Goal: Information Seeking & Learning: Learn about a topic

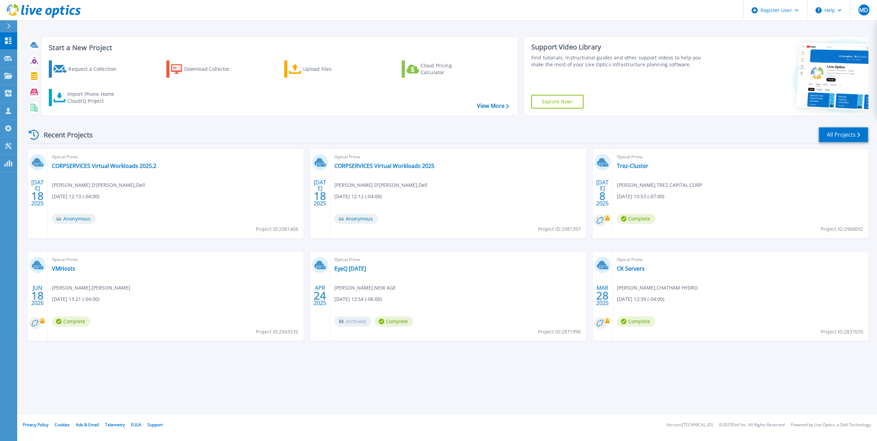
click at [823, 127] on link "All Projects" at bounding box center [843, 134] width 50 height 15
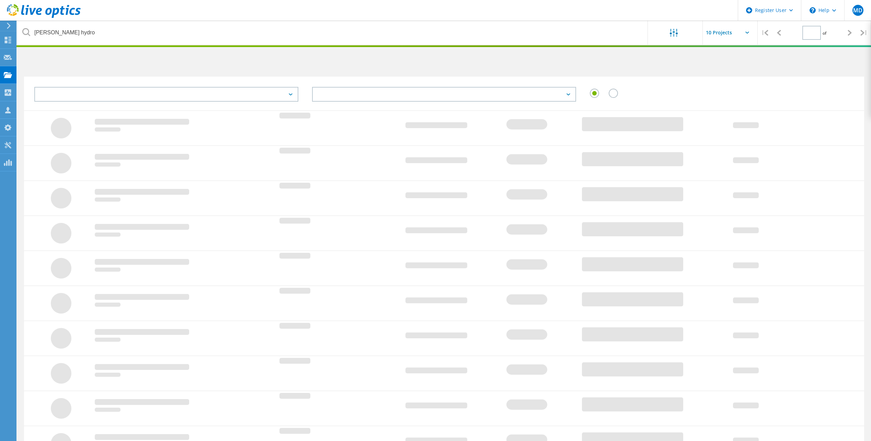
type input "1"
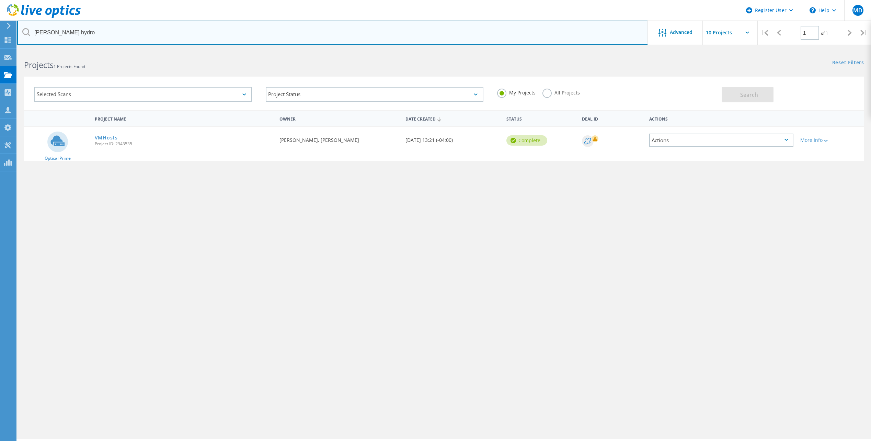
click at [98, 30] on input "milton hydro" at bounding box center [332, 33] width 631 height 24
type input "holland college"
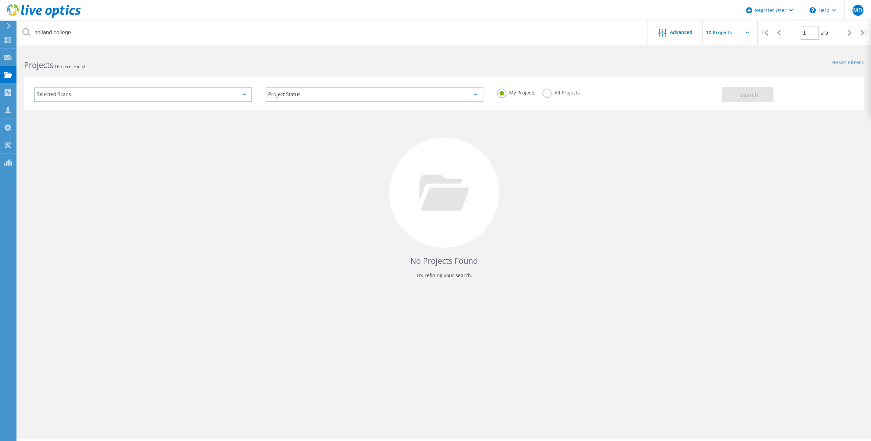
click at [543, 93] on label "All Projects" at bounding box center [561, 92] width 37 height 7
click at [0, 0] on input "All Projects" at bounding box center [0, 0] width 0 height 0
click at [725, 96] on button "Search" at bounding box center [748, 94] width 52 height 15
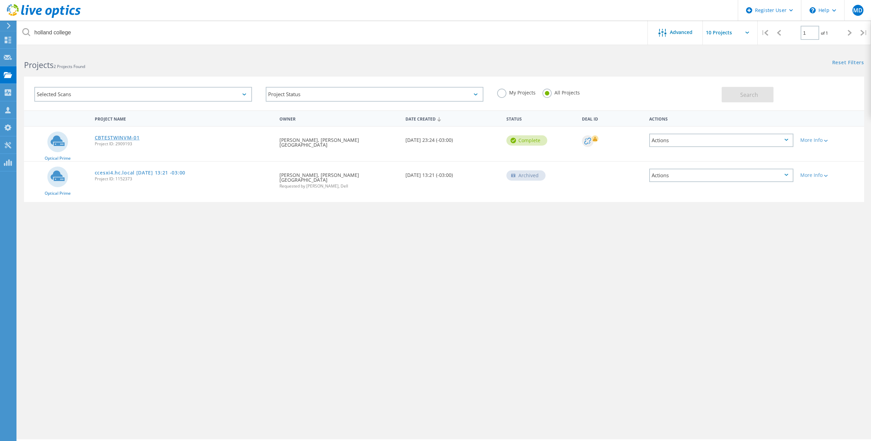
click at [128, 138] on link "CBTESTWINVM-01" at bounding box center [117, 137] width 45 height 5
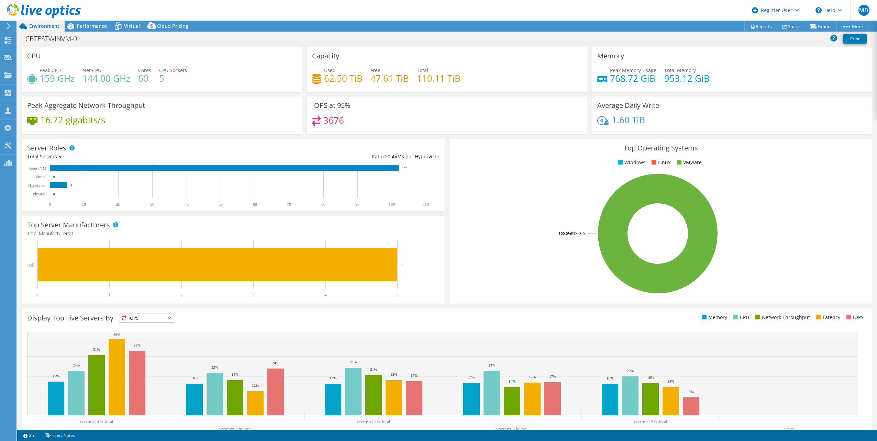
click at [98, 32] on div "CBTESTWINVM-01 Print" at bounding box center [446, 38] width 859 height 13
click at [98, 30] on div "Performance" at bounding box center [88, 26] width 47 height 11
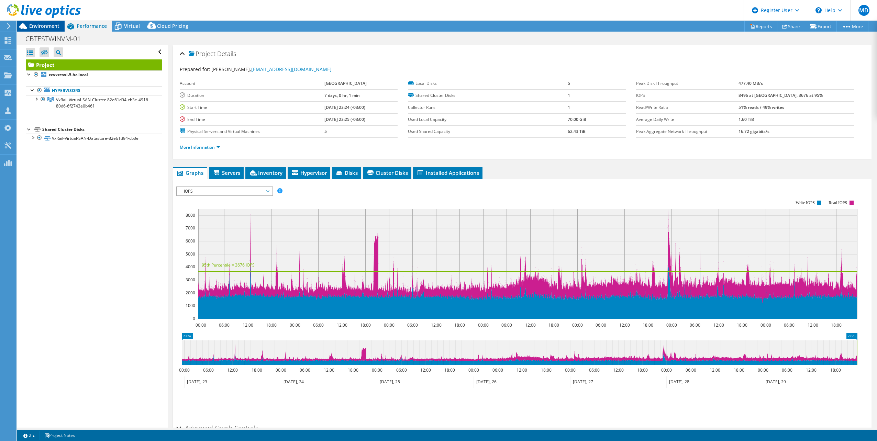
click at [45, 27] on span "Environment" at bounding box center [44, 26] width 30 height 7
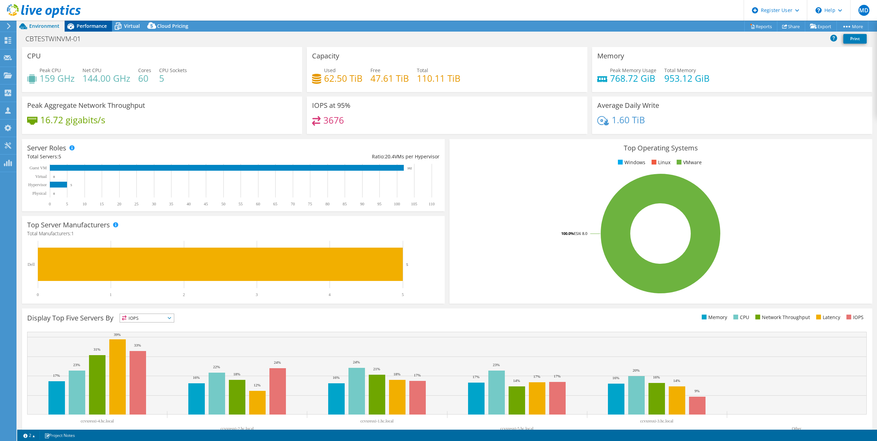
click at [95, 28] on span "Performance" at bounding box center [92, 26] width 30 height 7
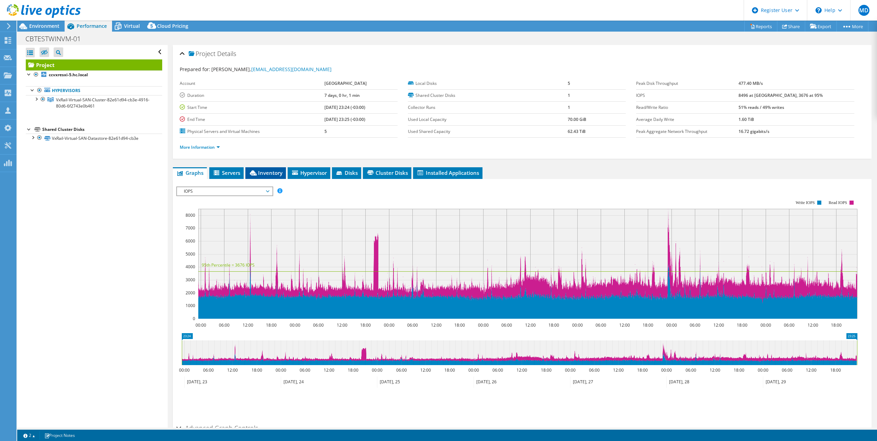
click at [267, 170] on span "Inventory" at bounding box center [266, 172] width 34 height 7
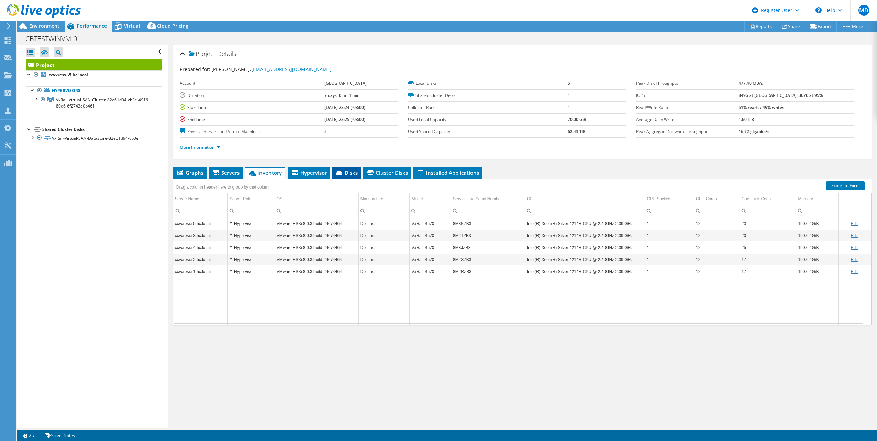
click at [340, 172] on icon at bounding box center [338, 172] width 5 height 3
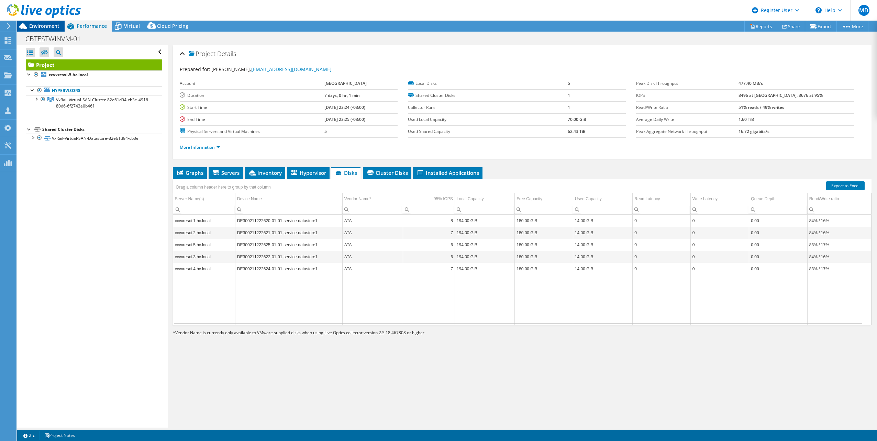
click at [48, 29] on span "Environment" at bounding box center [44, 26] width 30 height 7
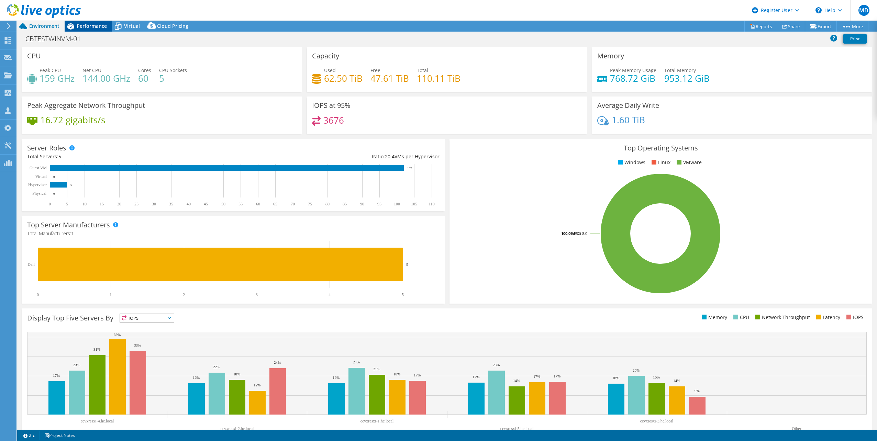
click at [92, 24] on span "Performance" at bounding box center [92, 26] width 30 height 7
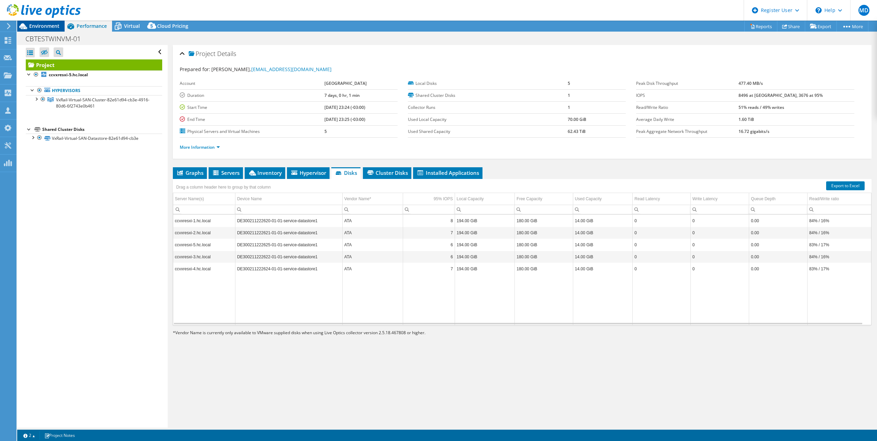
click at [44, 23] on span "Environment" at bounding box center [44, 26] width 30 height 7
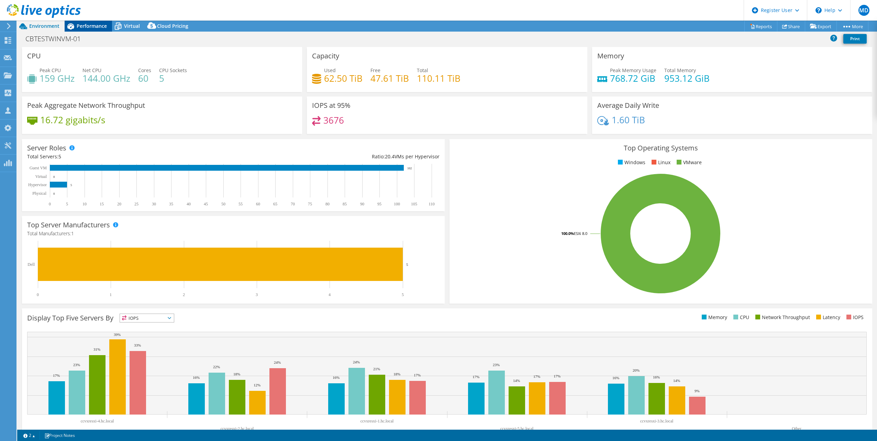
click at [91, 26] on span "Performance" at bounding box center [92, 26] width 30 height 7
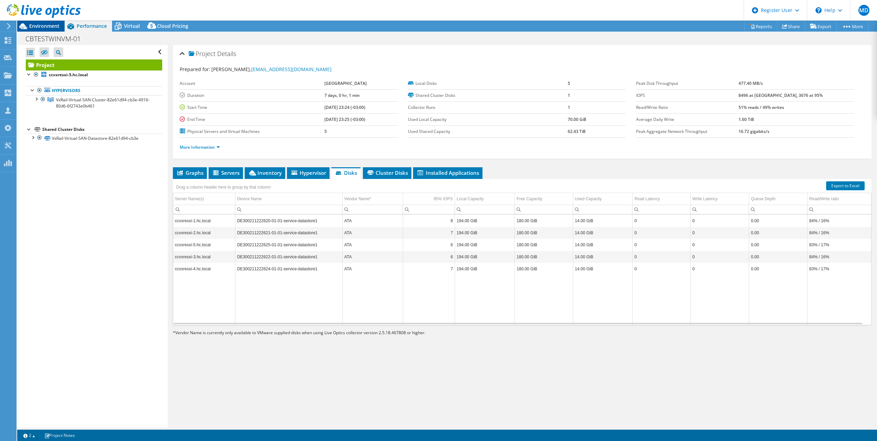
click at [38, 26] on span "Environment" at bounding box center [44, 26] width 30 height 7
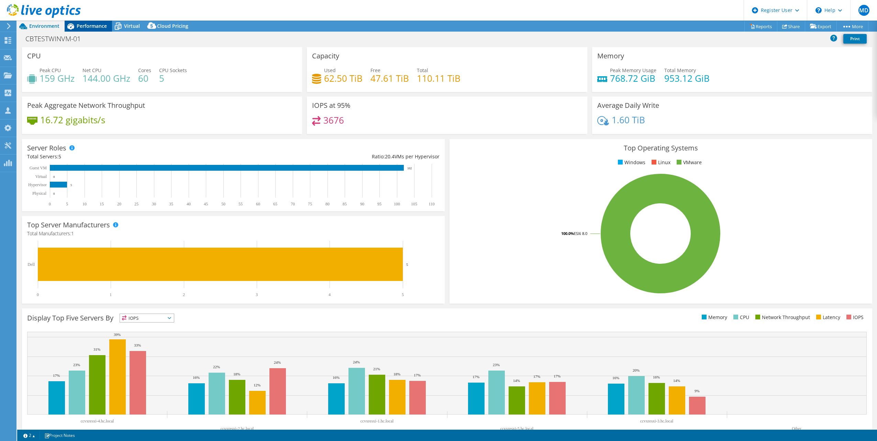
click at [88, 26] on span "Performance" at bounding box center [92, 26] width 30 height 7
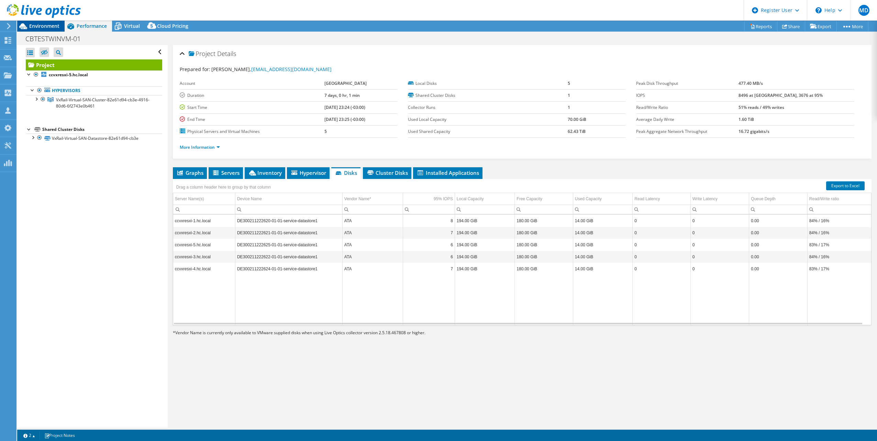
click at [52, 26] on span "Environment" at bounding box center [44, 26] width 30 height 7
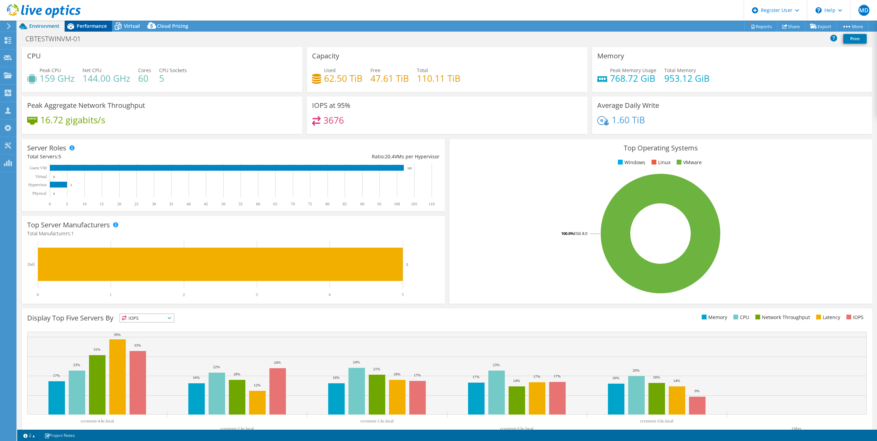
click at [100, 28] on span "Performance" at bounding box center [92, 26] width 30 height 7
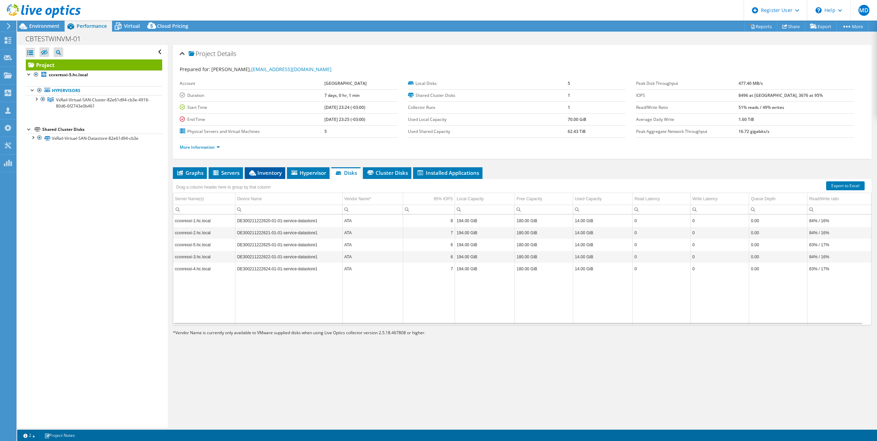
click at [267, 172] on span "Inventory" at bounding box center [265, 172] width 34 height 7
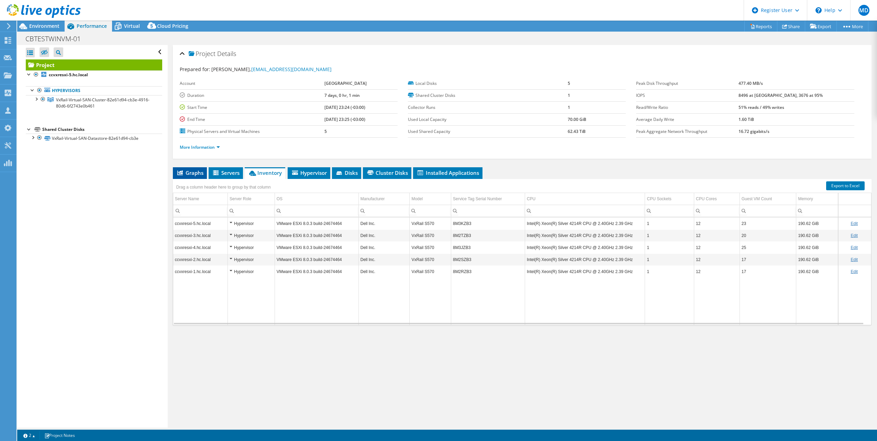
click at [195, 172] on span "Graphs" at bounding box center [189, 172] width 27 height 7
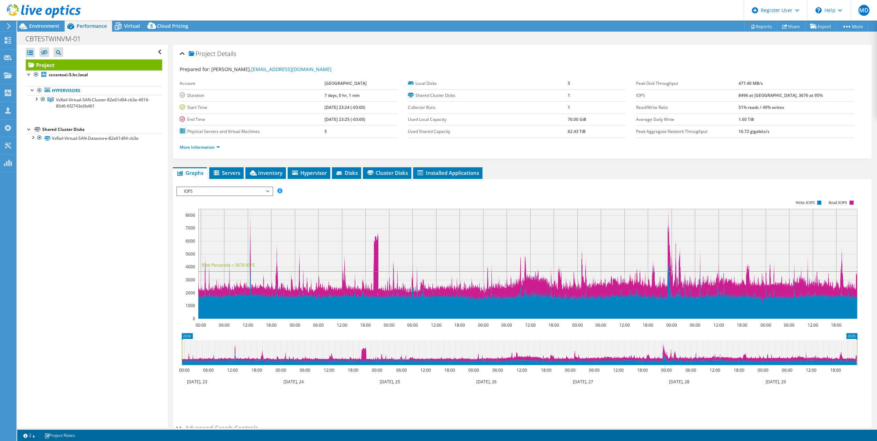
click at [256, 191] on span "IOPS" at bounding box center [224, 191] width 88 height 8
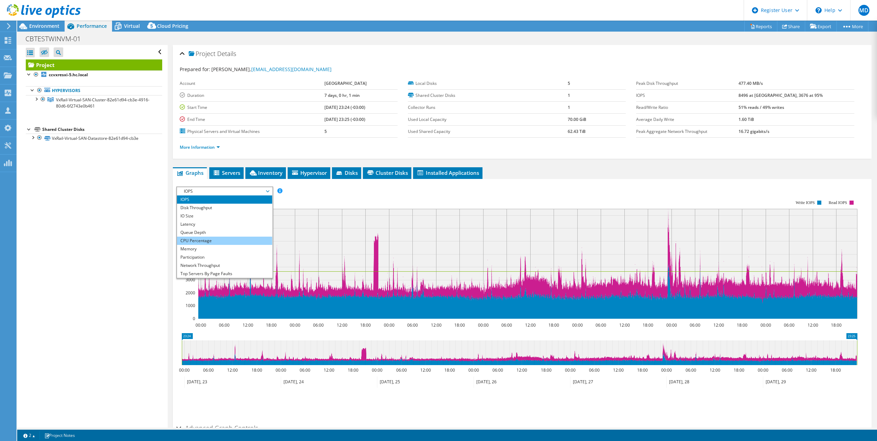
click at [207, 239] on li "CPU Percentage" at bounding box center [224, 241] width 95 height 8
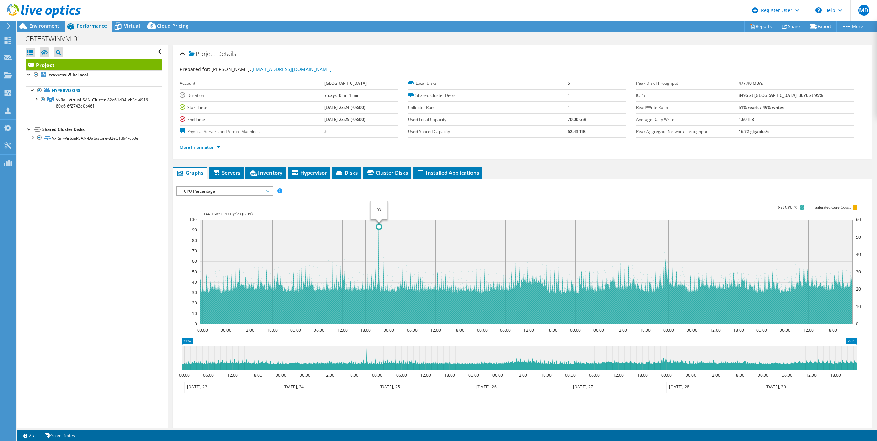
click at [379, 219] on icon at bounding box center [526, 266] width 652 height 115
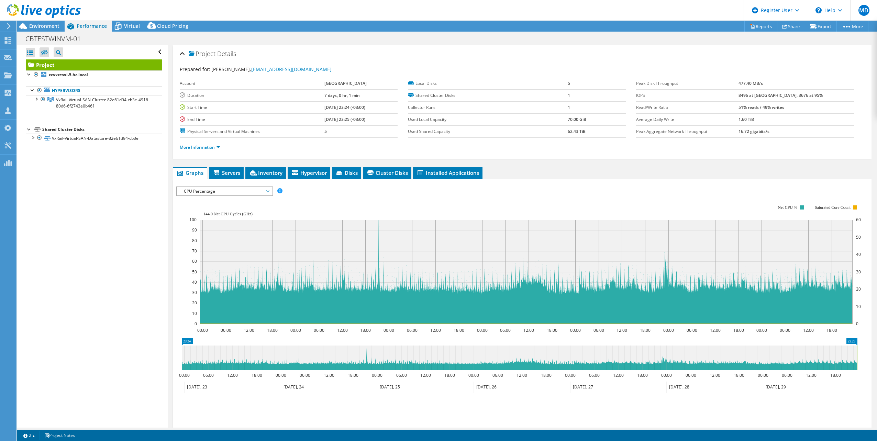
click at [293, 385] on icon at bounding box center [329, 387] width 96 height 11
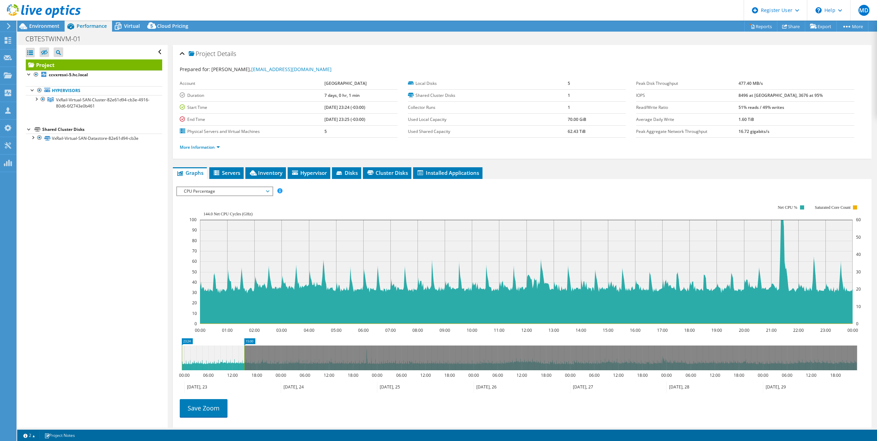
drag, startPoint x: 243, startPoint y: 359, endPoint x: 181, endPoint y: 365, distance: 62.5
click at [160, 364] on div "Open All Close All Hide Excluded Nodes Project Tree Filter" at bounding box center [446, 236] width 859 height 383
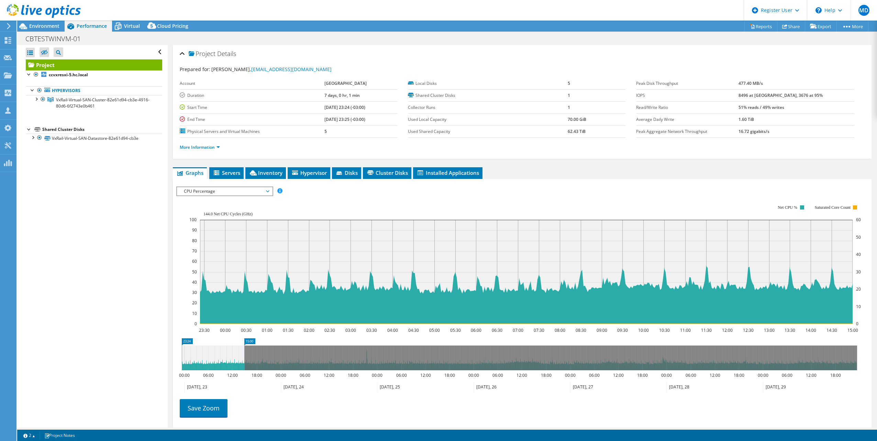
click at [691, 359] on icon at bounding box center [519, 358] width 675 height 25
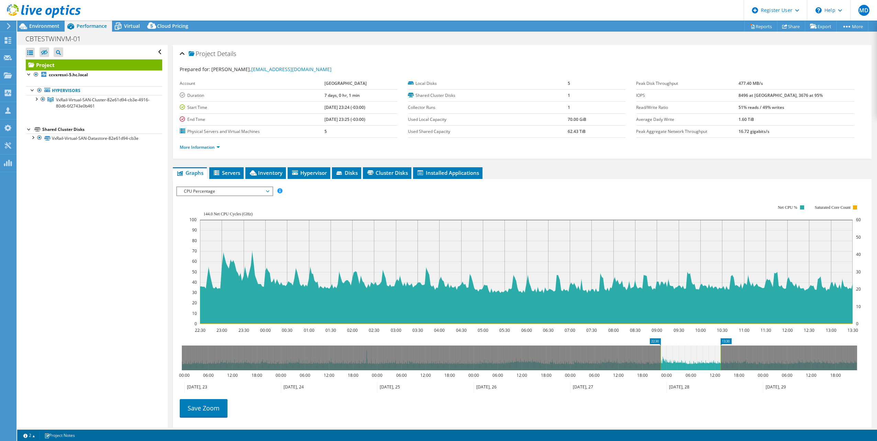
click at [691, 359] on icon at bounding box center [690, 358] width 60 height 25
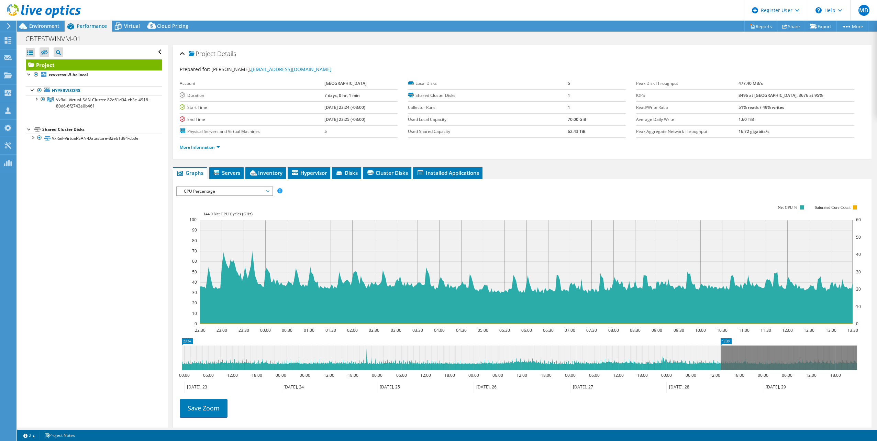
drag, startPoint x: 659, startPoint y: 354, endPoint x: 147, endPoint y: 338, distance: 511.7
click at [147, 338] on div "Open All Close All Hide Excluded Nodes Project Tree Filter" at bounding box center [446, 236] width 859 height 383
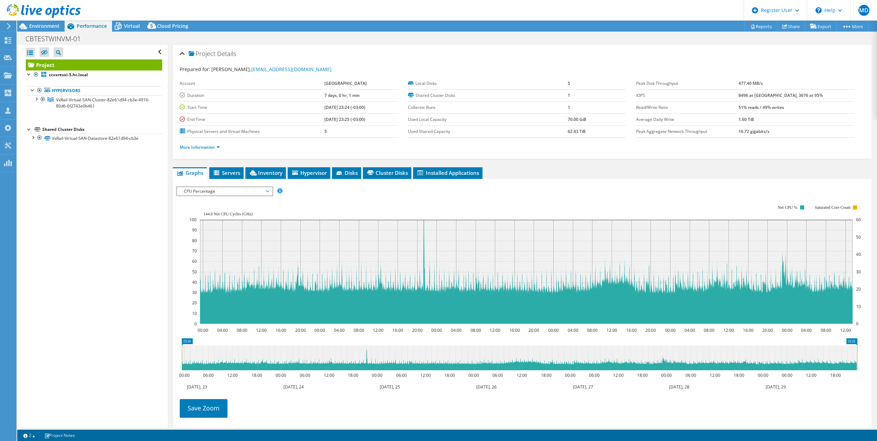
drag, startPoint x: 720, startPoint y: 354, endPoint x: 878, endPoint y: 351, distance: 157.7
click at [876, 351] on html "MD Dell User [PERSON_NAME] D'Emilio [EMAIL_ADDRESS][PERSON_NAME][DOMAIN_NAME] D…" at bounding box center [438, 220] width 877 height 441
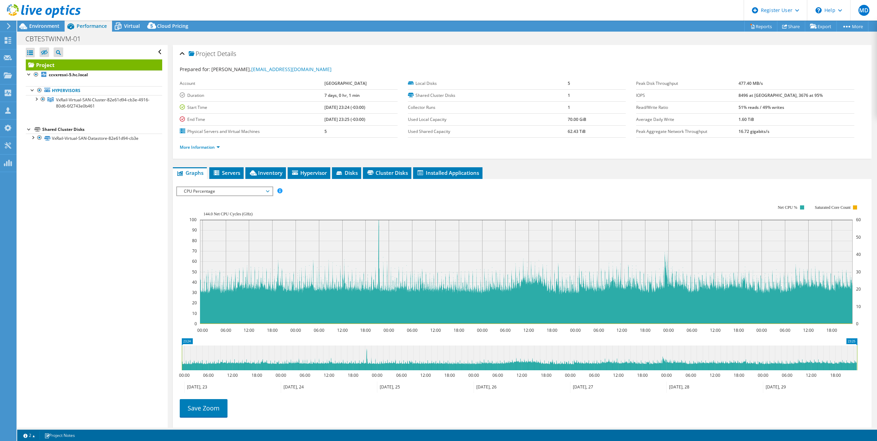
click at [495, 385] on icon at bounding box center [521, 387] width 97 height 11
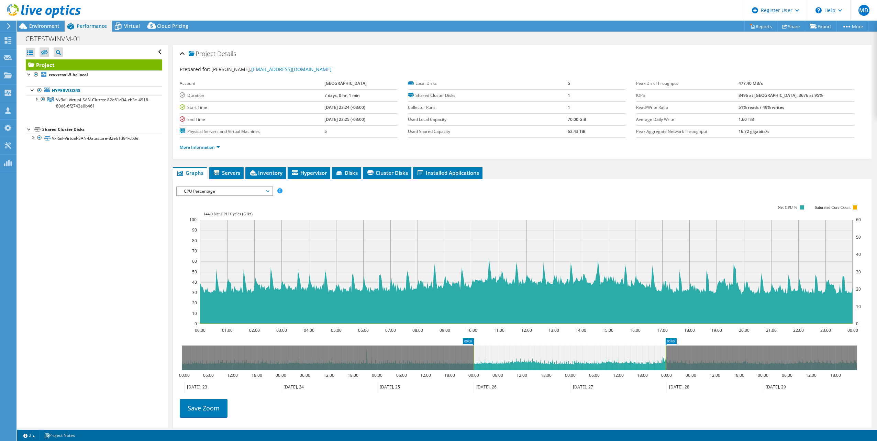
drag, startPoint x: 571, startPoint y: 366, endPoint x: 666, endPoint y: 355, distance: 96.1
click at [666, 355] on rect at bounding box center [665, 358] width 3 height 25
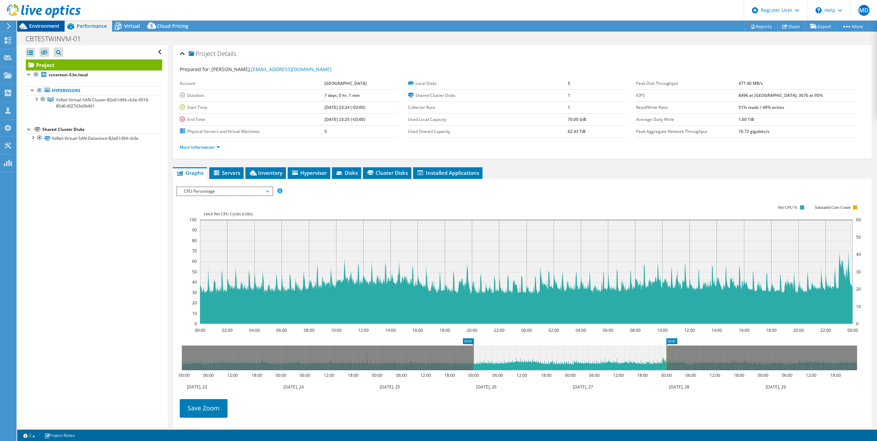
click at [54, 27] on span "Environment" at bounding box center [44, 26] width 30 height 7
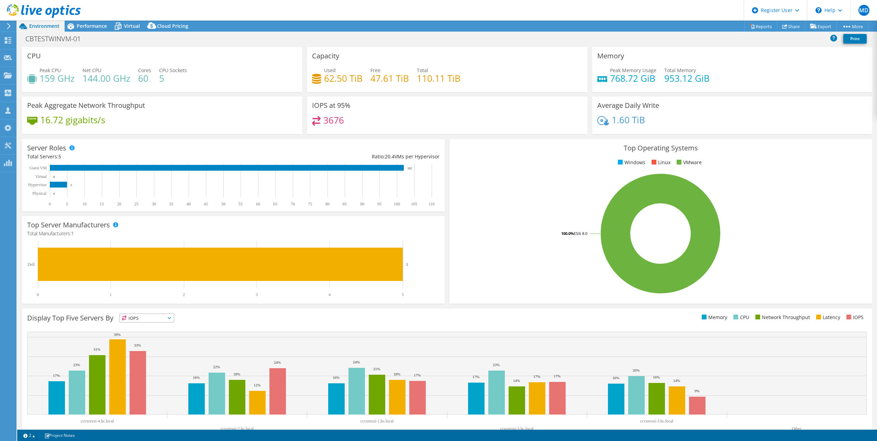
click at [52, 78] on h4 "159 GHz" at bounding box center [57, 79] width 35 height 8
drag, startPoint x: 52, startPoint y: 78, endPoint x: 90, endPoint y: 80, distance: 38.5
click at [90, 79] on h4 "144.00 GHz" at bounding box center [106, 79] width 48 height 8
drag, startPoint x: 90, startPoint y: 80, endPoint x: 103, endPoint y: 85, distance: 13.8
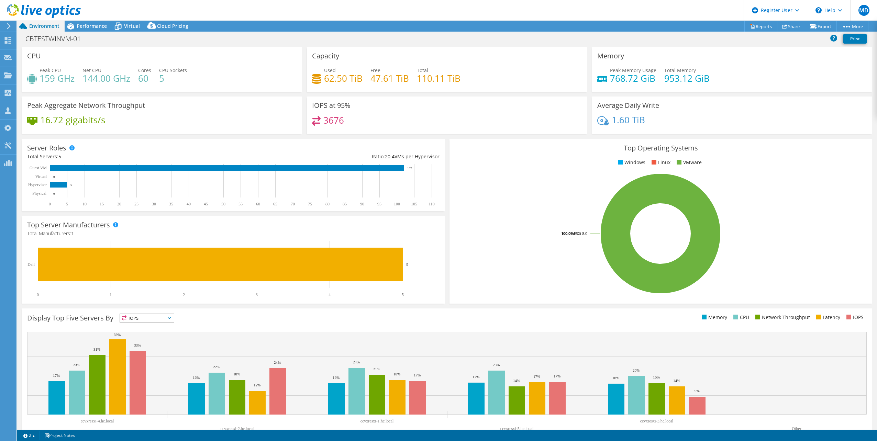
click at [103, 85] on div "Peak CPU 159 GHz Net CPU 144.00 GHz Cores 60 CPU Sockets 5" at bounding box center [162, 78] width 270 height 22
click at [87, 75] on h4 "144.00 GHz" at bounding box center [106, 79] width 48 height 8
click at [95, 77] on h4 "144.00 GHz" at bounding box center [106, 79] width 48 height 8
click at [82, 29] on div "Performance" at bounding box center [88, 26] width 47 height 11
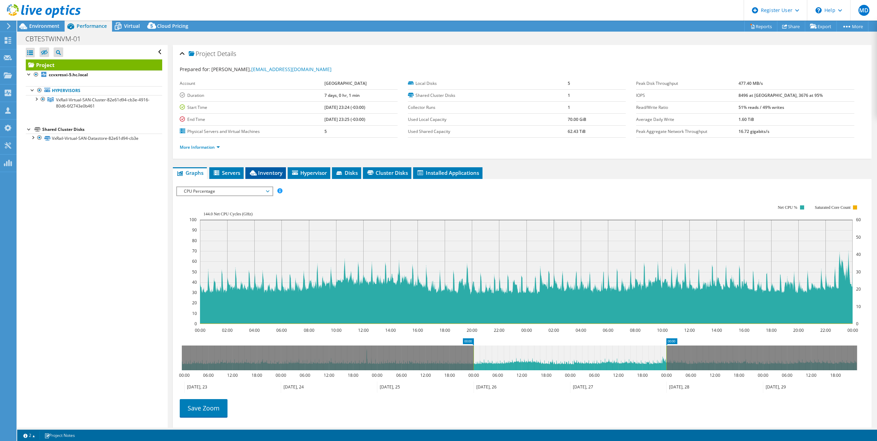
click at [266, 171] on span "Inventory" at bounding box center [266, 172] width 34 height 7
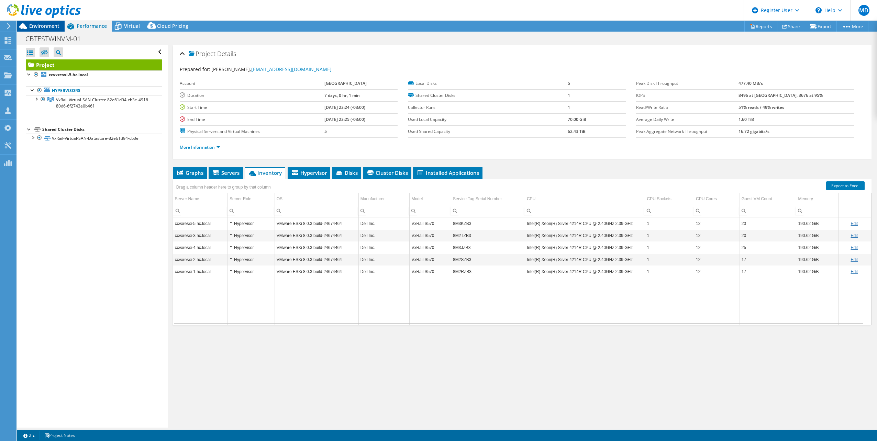
click at [44, 25] on span "Environment" at bounding box center [44, 26] width 30 height 7
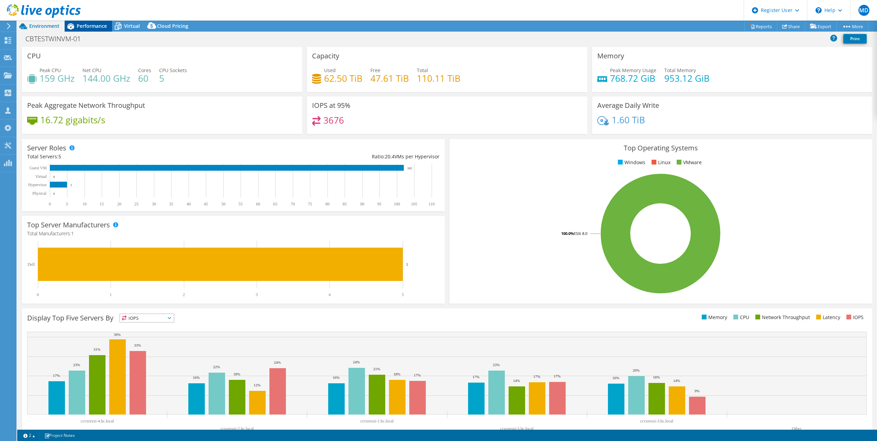
click at [91, 26] on span "Performance" at bounding box center [92, 26] width 30 height 7
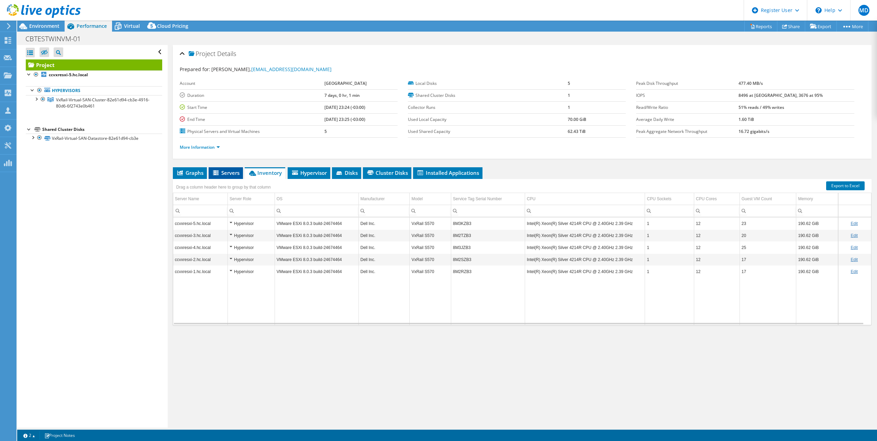
click at [225, 170] on span "Servers" at bounding box center [225, 172] width 27 height 7
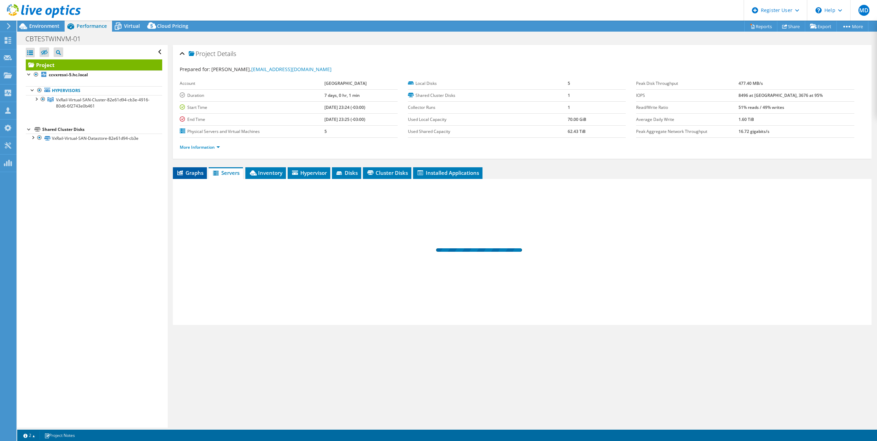
click at [191, 171] on span "Graphs" at bounding box center [189, 172] width 27 height 7
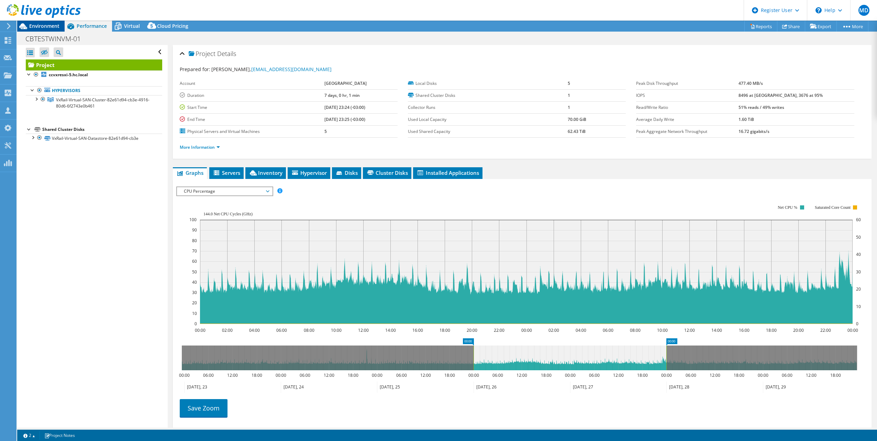
click at [53, 27] on span "Environment" at bounding box center [44, 26] width 30 height 7
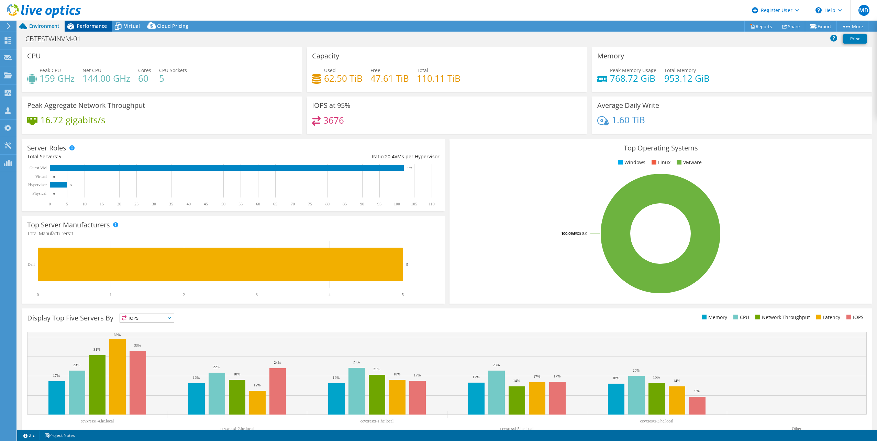
click at [107, 27] on div "Performance" at bounding box center [88, 26] width 47 height 11
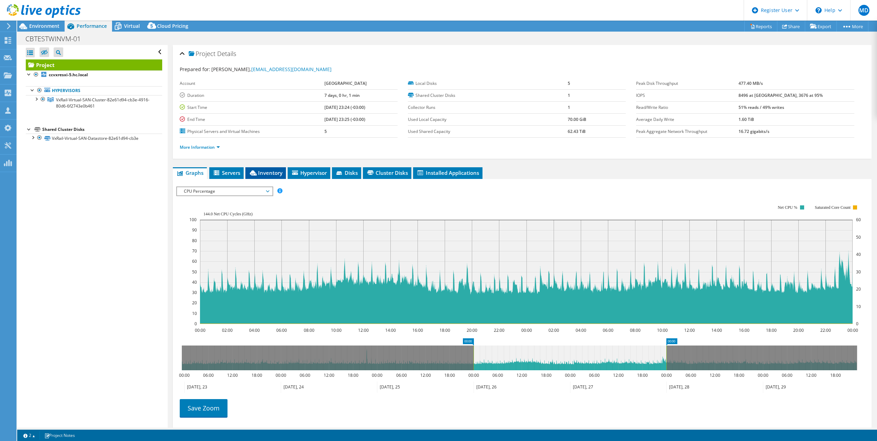
click at [259, 170] on span "Inventory" at bounding box center [266, 172] width 34 height 7
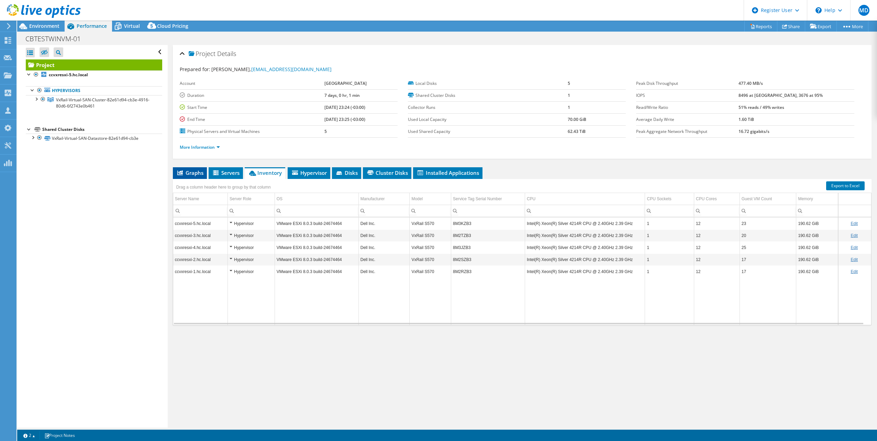
click at [189, 169] on span "Graphs" at bounding box center [189, 172] width 27 height 7
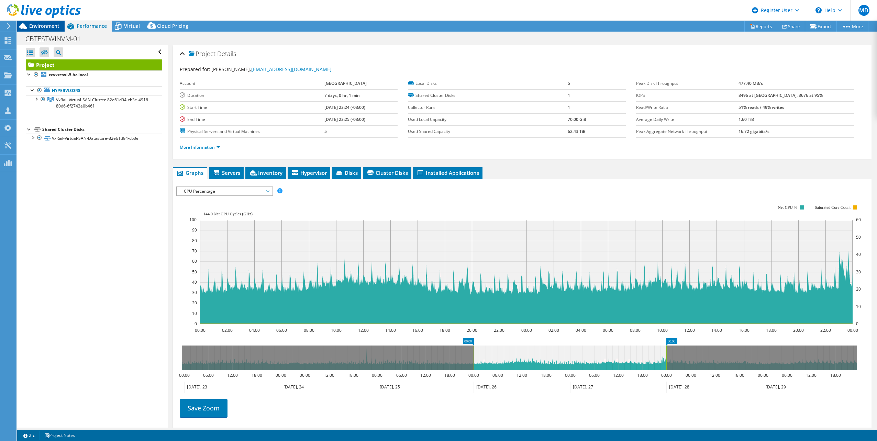
click at [51, 27] on span "Environment" at bounding box center [44, 26] width 30 height 7
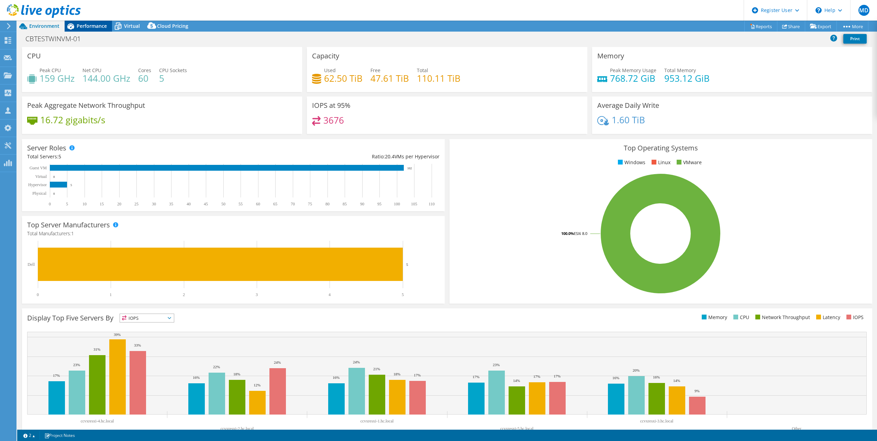
click at [82, 24] on span "Performance" at bounding box center [92, 26] width 30 height 7
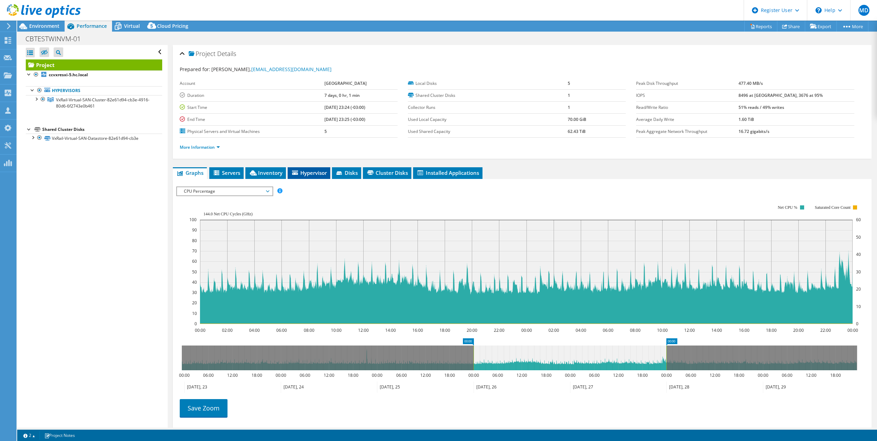
click at [304, 174] on span "Hypervisor" at bounding box center [309, 172] width 36 height 7
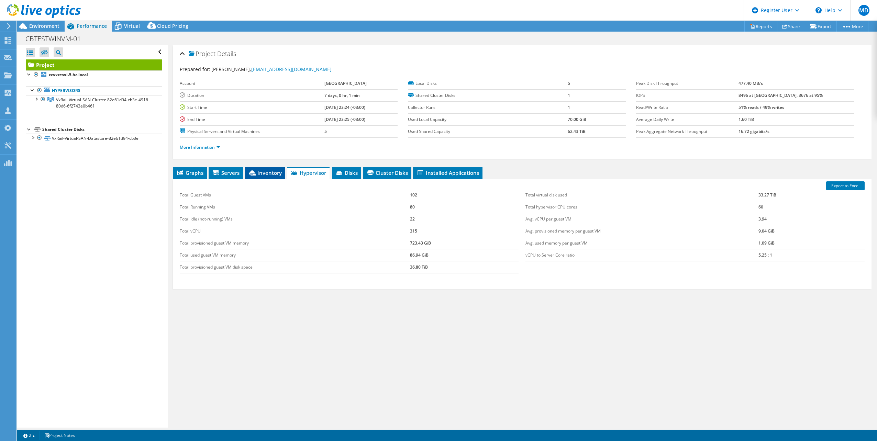
click at [273, 171] on span "Inventory" at bounding box center [265, 172] width 34 height 7
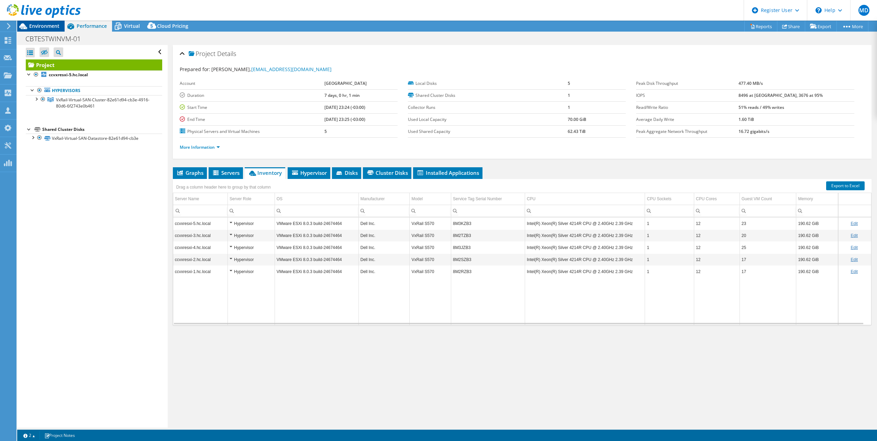
click at [36, 27] on span "Environment" at bounding box center [44, 26] width 30 height 7
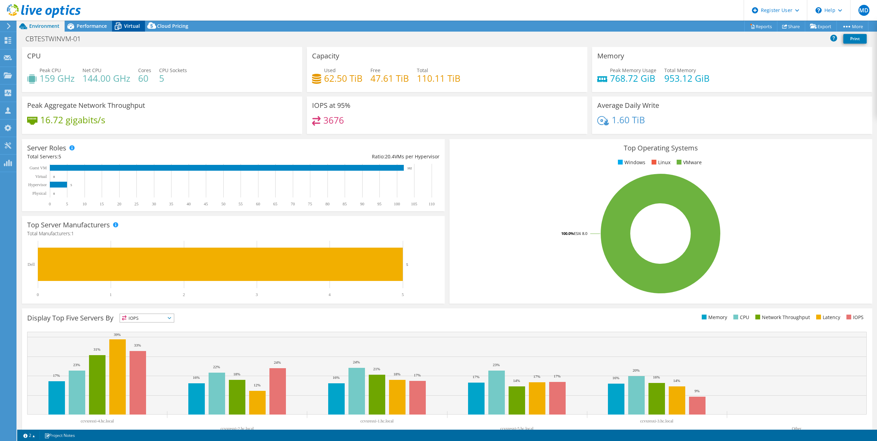
click at [126, 30] on div "Virtual" at bounding box center [128, 26] width 33 height 11
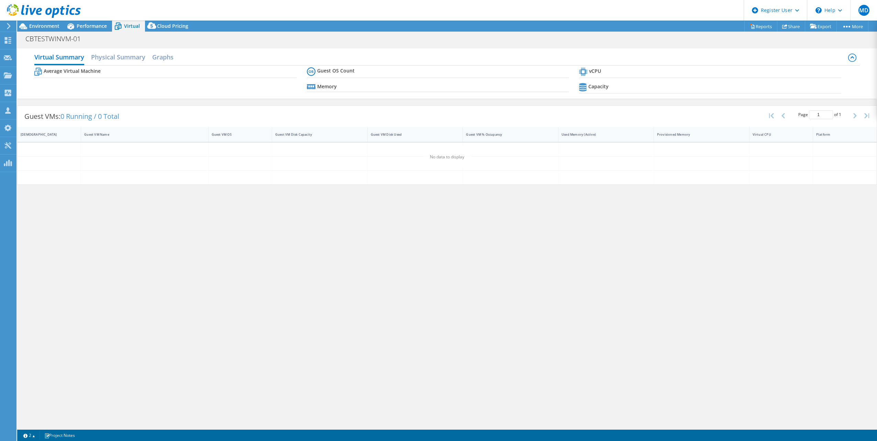
click at [125, 25] on span "Virtual" at bounding box center [132, 26] width 16 height 7
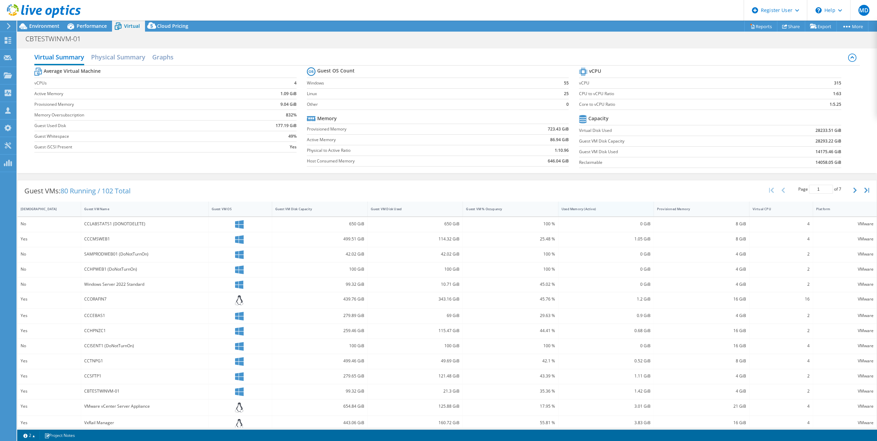
click at [584, 207] on div "Used Memory (Active)" at bounding box center [601, 209] width 81 height 4
click at [506, 202] on div "Guest VM % Occupancy" at bounding box center [510, 209] width 95 height 15
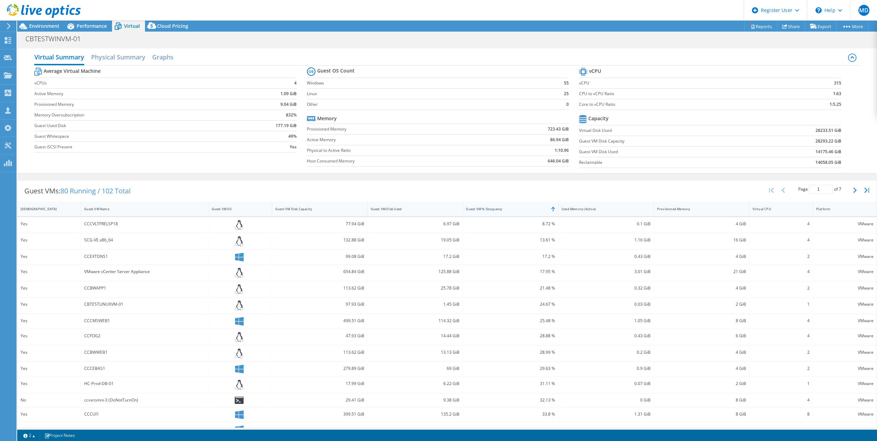
click at [485, 204] on div "Guest VM % Occupancy" at bounding box center [506, 209] width 87 height 11
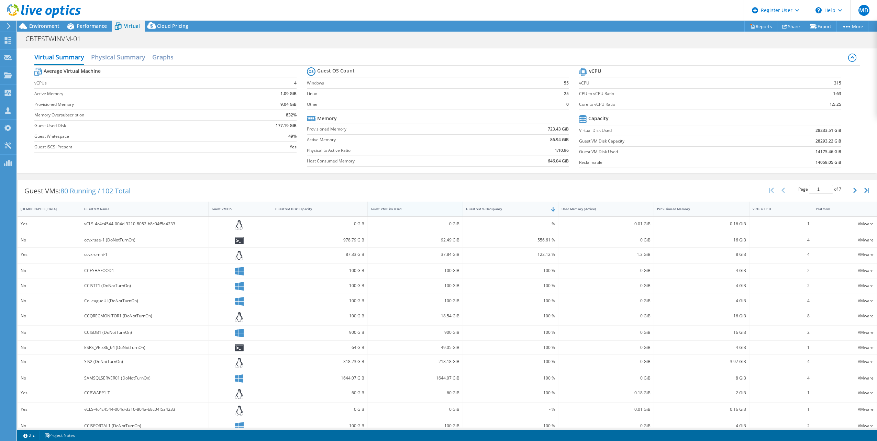
click at [419, 205] on div "Guest VM Disk Used" at bounding box center [411, 209] width 87 height 11
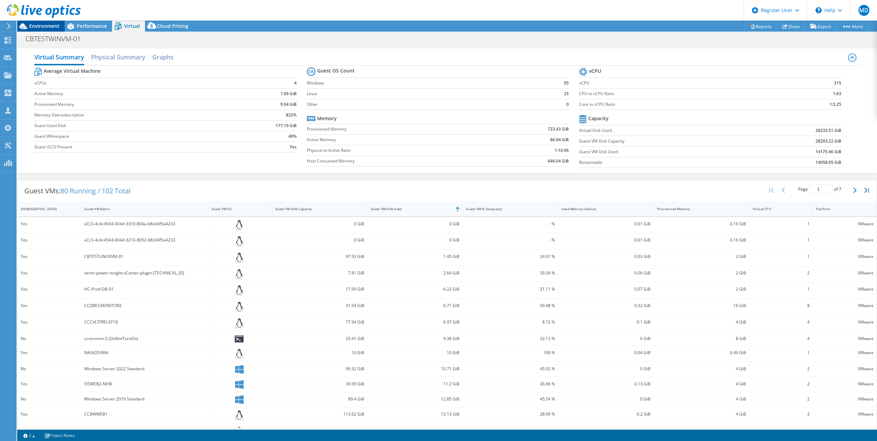
click at [41, 27] on span "Environment" at bounding box center [44, 26] width 30 height 7
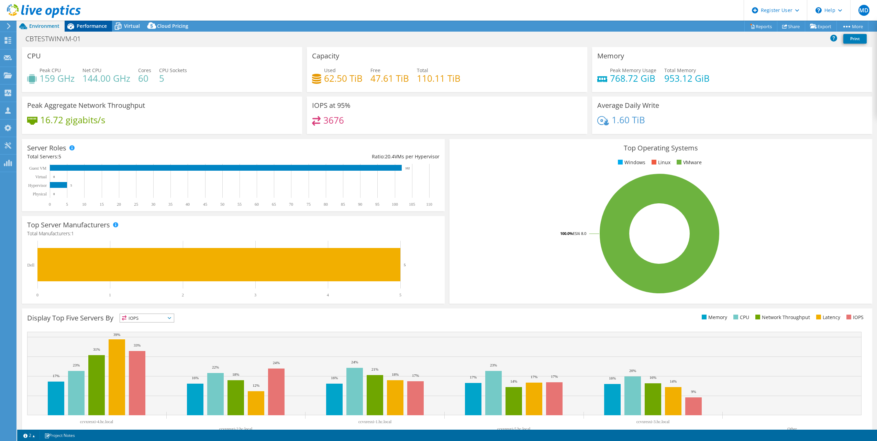
click at [98, 27] on span "Performance" at bounding box center [92, 26] width 30 height 7
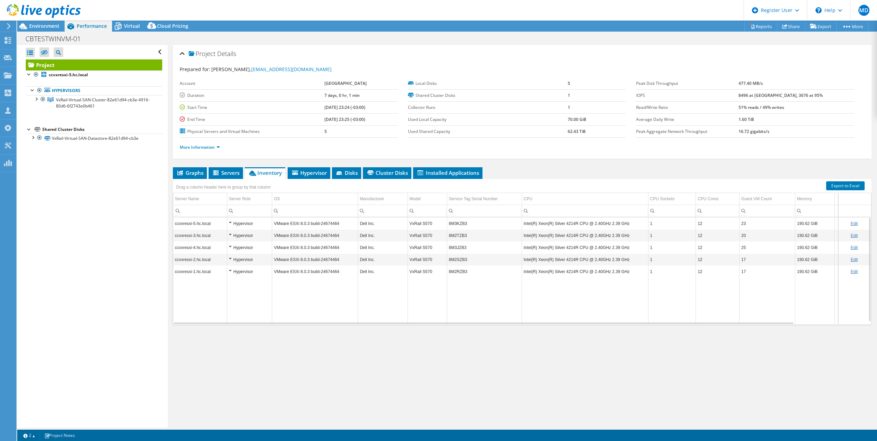
click at [314, 110] on label "Start Time" at bounding box center [252, 107] width 145 height 7
click at [334, 105] on b "[DATE] 23:24 (-03:00)" at bounding box center [344, 107] width 41 height 6
click at [325, 107] on b "[DATE] 23:24 (-03:00)" at bounding box center [344, 107] width 41 height 6
click at [324, 107] on b "[DATE] 23:24 (-03:00)" at bounding box center [344, 107] width 41 height 6
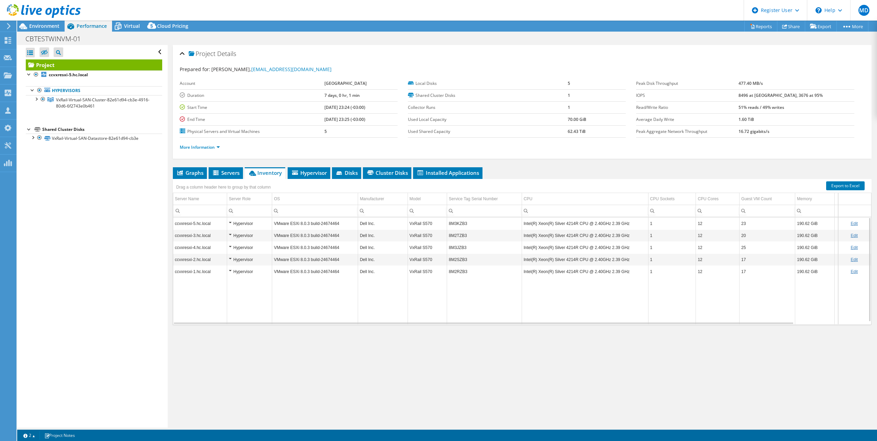
drag, startPoint x: 324, startPoint y: 107, endPoint x: 325, endPoint y: 124, distance: 16.9
click at [325, 124] on td "[DATE] 23:25 (-03:00)" at bounding box center [360, 119] width 73 height 12
click at [41, 31] on div "Environment" at bounding box center [40, 26] width 47 height 11
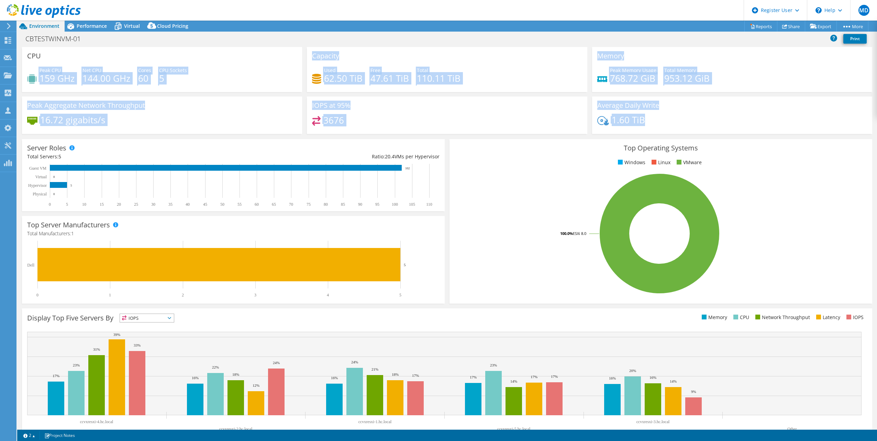
drag, startPoint x: 36, startPoint y: 77, endPoint x: 711, endPoint y: 118, distance: 676.2
click at [711, 118] on div "CPU Peak CPU 159 GHz Net CPU 144.00 GHz Cores 60 CPU Sockets 5 Capacity Used 62…" at bounding box center [447, 92] width 855 height 91
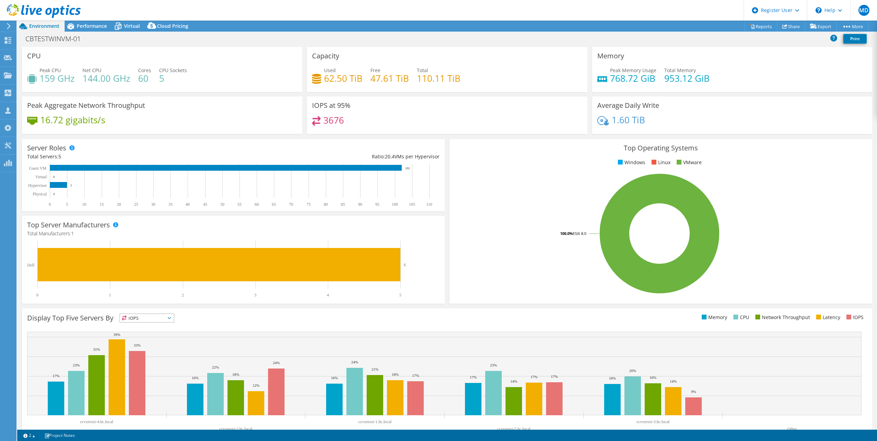
drag, startPoint x: 711, startPoint y: 118, endPoint x: 708, endPoint y: 131, distance: 12.7
click at [711, 119] on div "1.60 TiB" at bounding box center [732, 123] width 270 height 14
click at [91, 28] on span "Performance" at bounding box center [92, 26] width 30 height 7
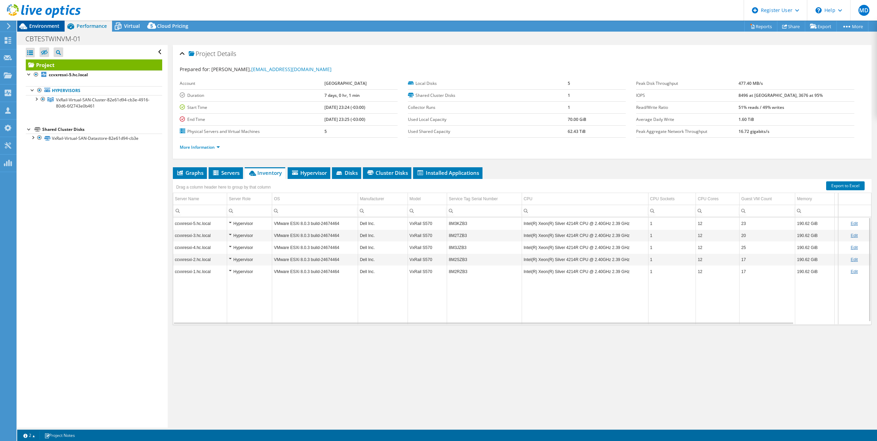
click at [52, 29] on span "Environment" at bounding box center [44, 26] width 30 height 7
